Goal: Check status: Check status

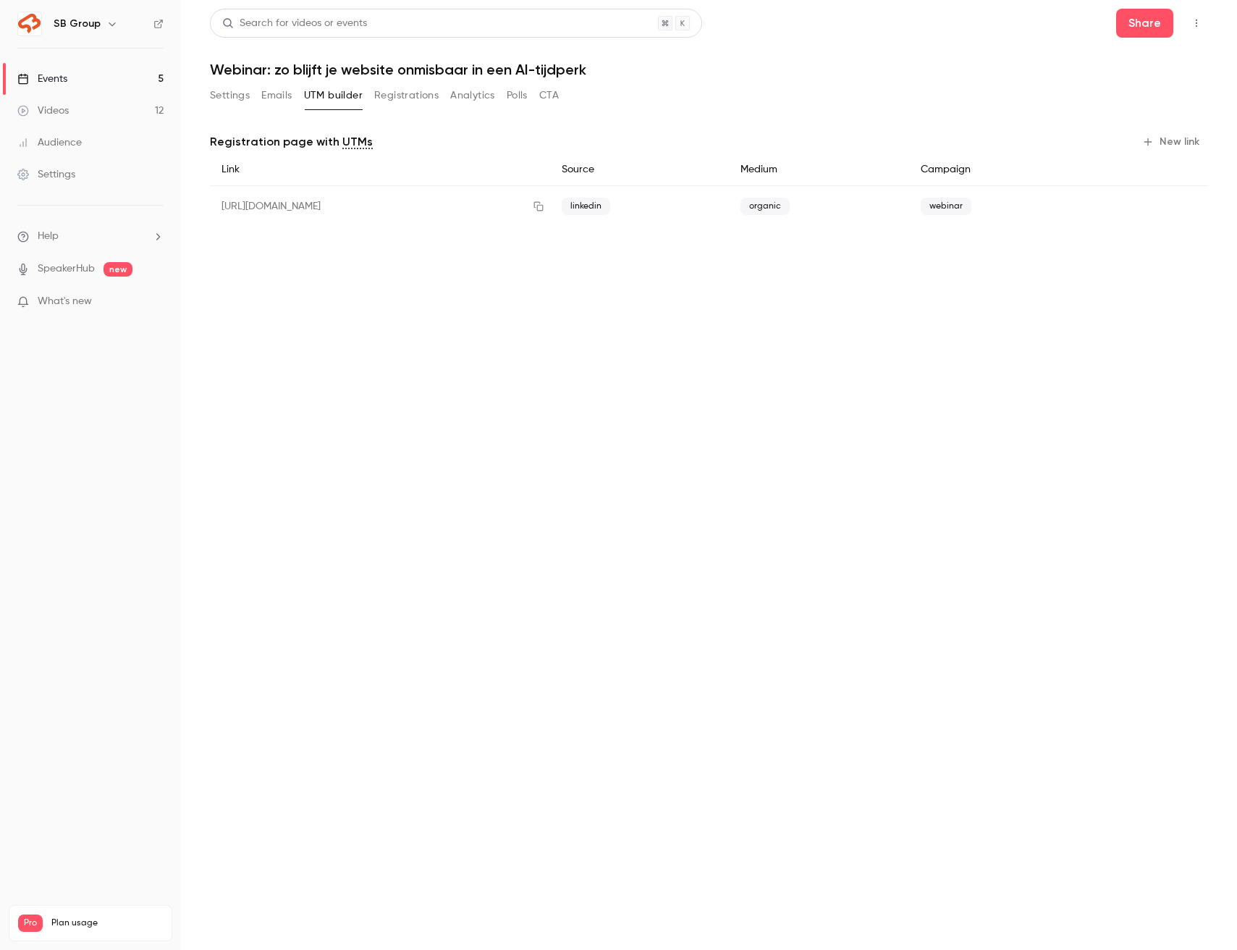
click at [114, 86] on link "Events 5" at bounding box center [90, 79] width 181 height 32
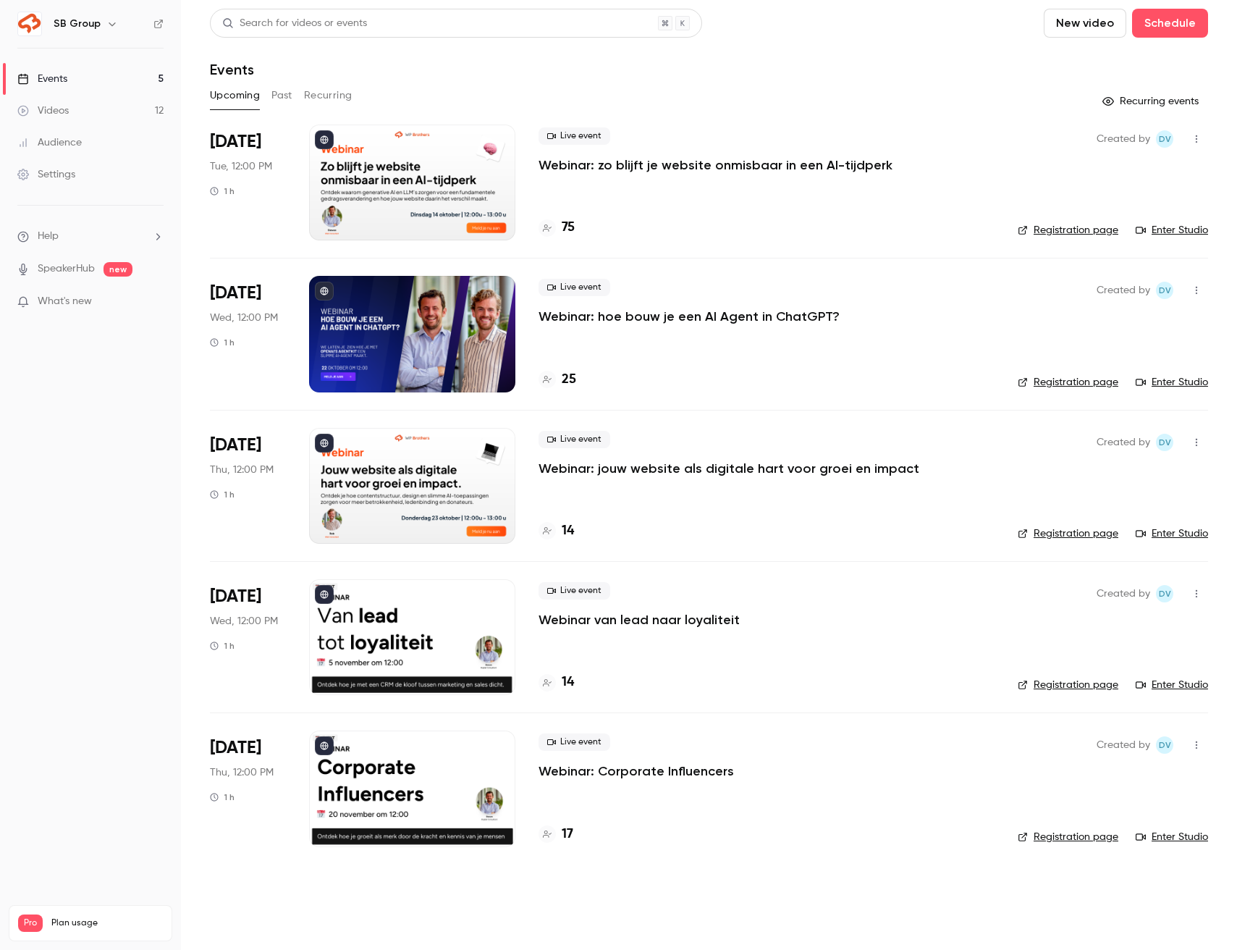
click at [588, 171] on p "Webinar: zo blijft je website onmisbaar in een AI-tijdperk" at bounding box center [716, 164] width 354 height 17
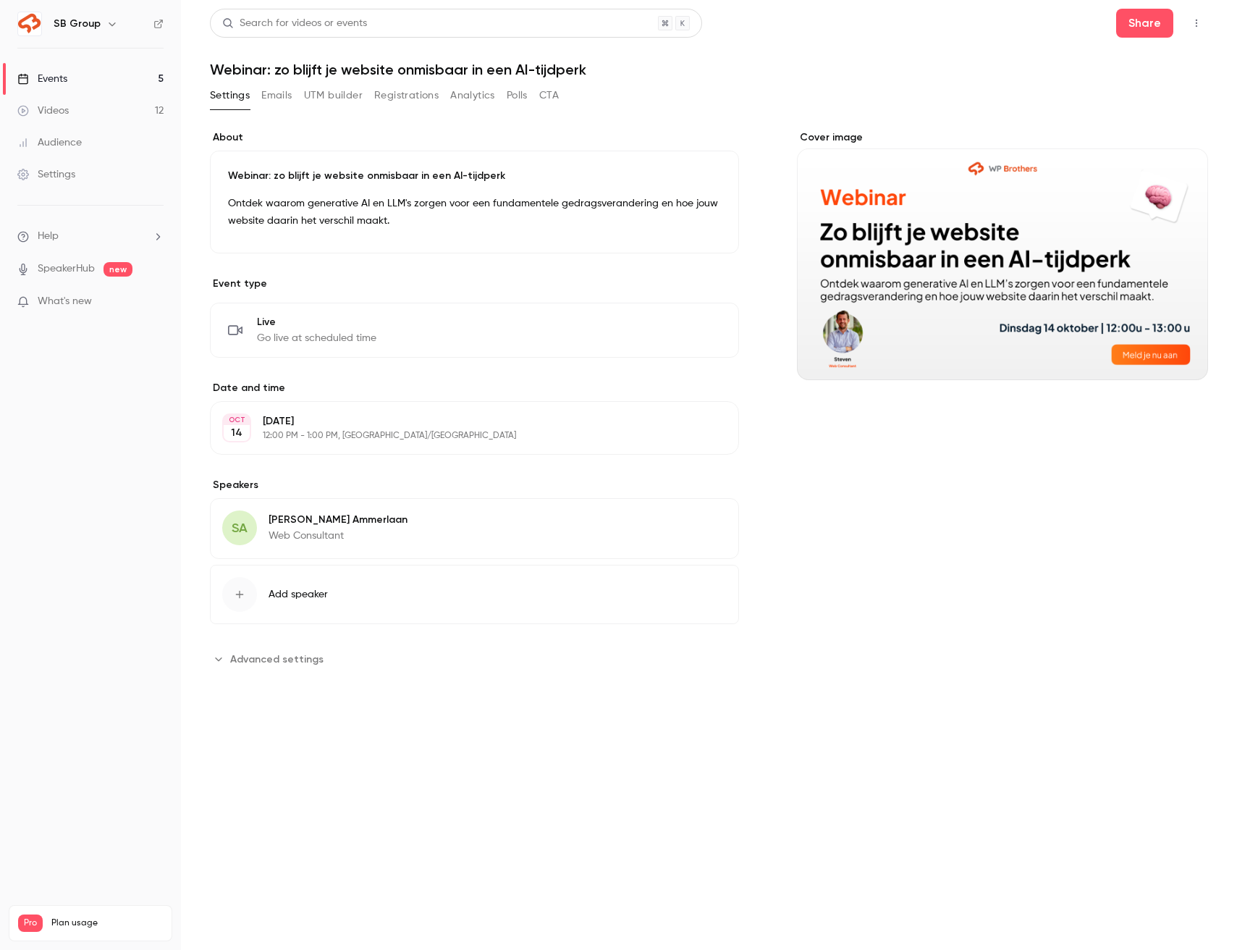
click at [408, 95] on button "Registrations" at bounding box center [406, 95] width 64 height 23
